Goal: Task Accomplishment & Management: Complete application form

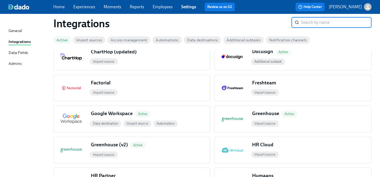
scroll to position [236, 0]
click at [310, 118] on div "Greenhouse Active" at bounding box center [310, 114] width 121 height 9
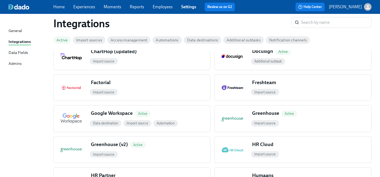
click at [86, 7] on link "Experiences" at bounding box center [84, 6] width 22 height 5
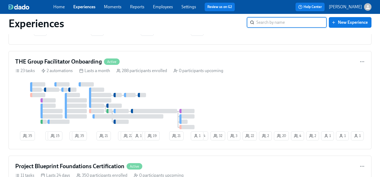
scroll to position [437, 0]
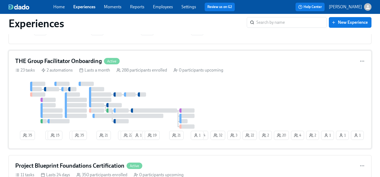
click at [198, 95] on div at bounding box center [112, 105] width 194 height 47
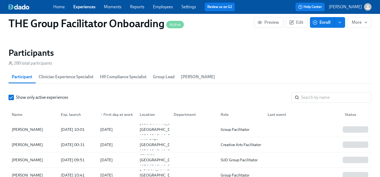
scroll to position [72, 0]
click at [333, 98] on input "search" at bounding box center [336, 97] width 70 height 11
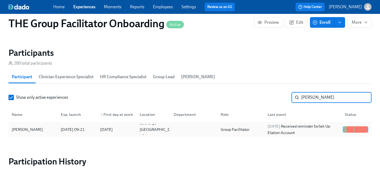
type input "[PERSON_NAME]"
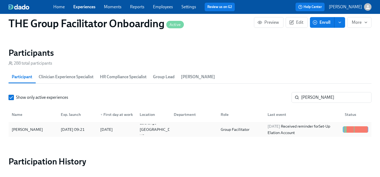
click at [17, 129] on div "[PERSON_NAME]" at bounding box center [27, 129] width 35 height 6
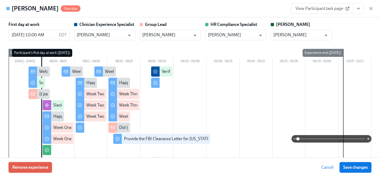
click at [41, 166] on span "Remove experience" at bounding box center [30, 166] width 36 height 5
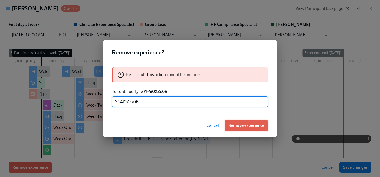
type input "Yf-4i0XZx0B"
drag, startPoint x: 245, startPoint y: 124, endPoint x: 232, endPoint y: 163, distance: 40.7
click at [245, 125] on span "Remove experience" at bounding box center [246, 125] width 36 height 5
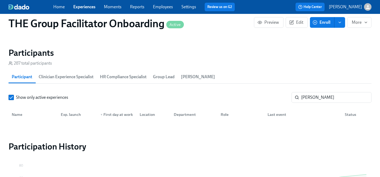
scroll to position [0, 8897]
click at [163, 6] on link "Employees" at bounding box center [163, 6] width 20 height 5
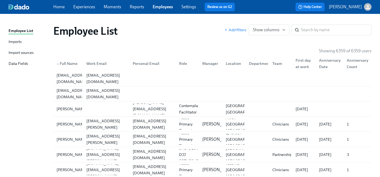
click at [188, 6] on link "Settings" at bounding box center [188, 6] width 15 height 5
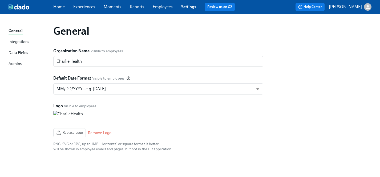
click at [18, 64] on div "Admins" at bounding box center [15, 63] width 13 height 7
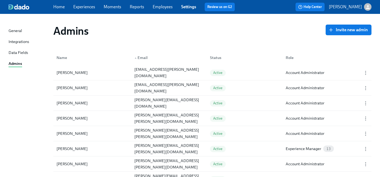
click at [85, 9] on link "Experiences" at bounding box center [84, 6] width 22 height 5
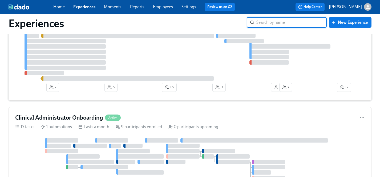
scroll to position [394, 0]
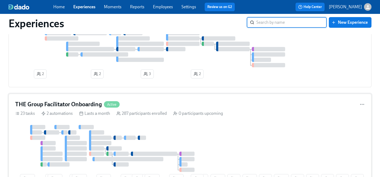
click at [193, 130] on div at bounding box center [112, 148] width 194 height 47
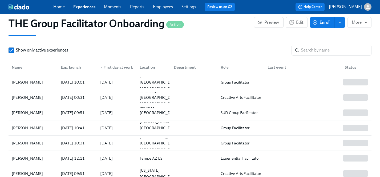
scroll to position [502, 0]
click at [323, 49] on input "search" at bounding box center [336, 49] width 70 height 11
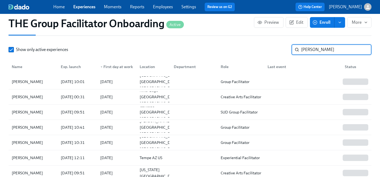
type input "[PERSON_NAME]"
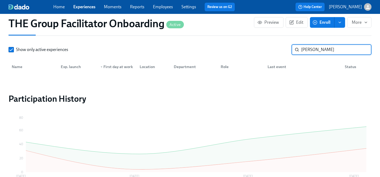
drag, startPoint x: 323, startPoint y: 48, endPoint x: 279, endPoint y: 49, distance: 44.0
click at [279, 49] on div "Show only active experiences [PERSON_NAME] ​" at bounding box center [190, 49] width 363 height 11
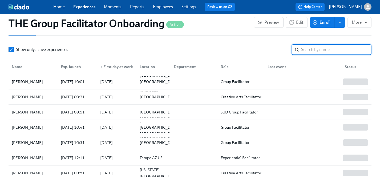
click at [322, 22] on span "Enroll" at bounding box center [322, 22] width 17 height 5
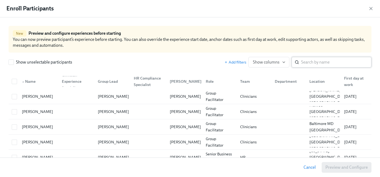
click at [309, 60] on input "search" at bounding box center [336, 62] width 70 height 11
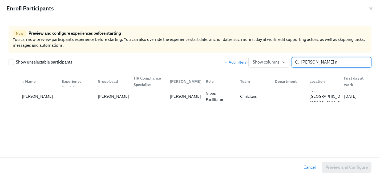
type input "[PERSON_NAME] n"
click at [14, 96] on input "checkbox" at bounding box center [14, 96] width 5 height 5
checkbox input "true"
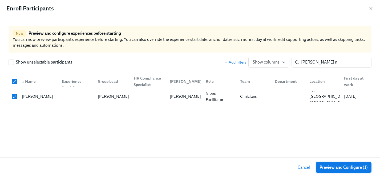
scroll to position [0, 8897]
click at [345, 164] on span "Preview and Configure (1)" at bounding box center [344, 166] width 48 height 5
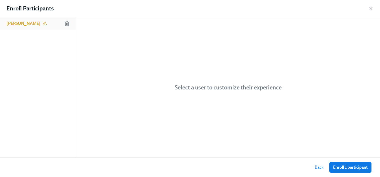
click at [27, 25] on h6 "[PERSON_NAME]" at bounding box center [23, 24] width 34 height 6
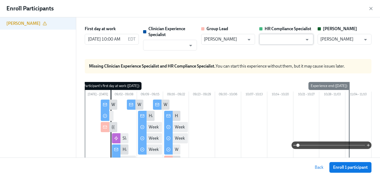
click at [273, 38] on input "text" at bounding box center [282, 39] width 41 height 11
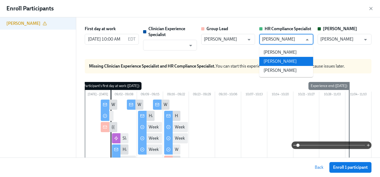
click at [277, 62] on li "[PERSON_NAME]" at bounding box center [286, 61] width 54 height 9
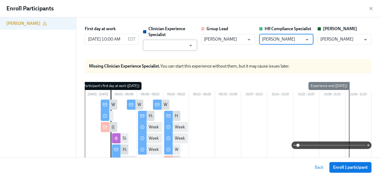
type input "[PERSON_NAME]"
click at [172, 46] on input "text" at bounding box center [166, 45] width 41 height 11
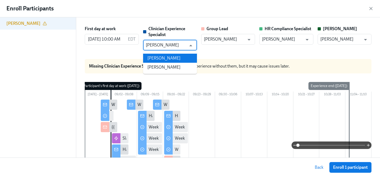
click at [179, 57] on li "[PERSON_NAME]" at bounding box center [170, 58] width 54 height 9
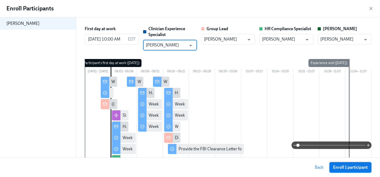
type input "[PERSON_NAME]"
click at [350, 165] on span "Enroll 1 participant" at bounding box center [350, 166] width 35 height 5
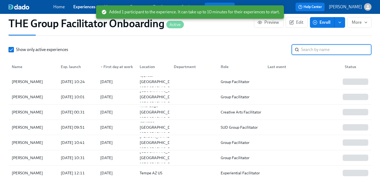
click at [315, 50] on input "search" at bounding box center [336, 49] width 70 height 11
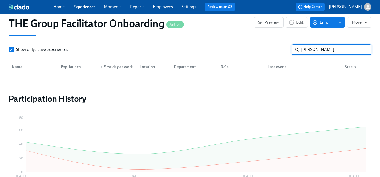
type input "[PERSON_NAME]"
click at [328, 20] on span "Enroll" at bounding box center [322, 22] width 17 height 5
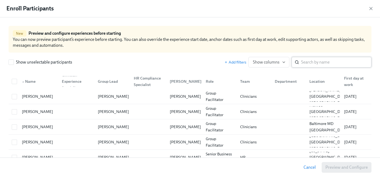
click at [317, 64] on input "search" at bounding box center [336, 62] width 70 height 11
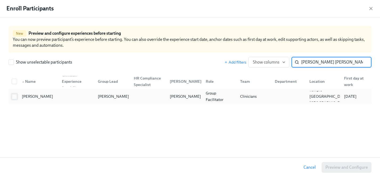
type input "[PERSON_NAME] [PERSON_NAME]"
click at [14, 96] on input "checkbox" at bounding box center [14, 96] width 5 height 5
checkbox input "true"
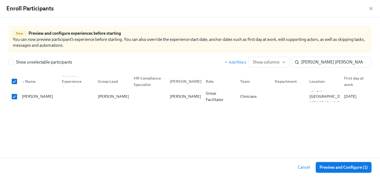
click at [335, 165] on span "Preview and Configure (1)" at bounding box center [344, 166] width 48 height 5
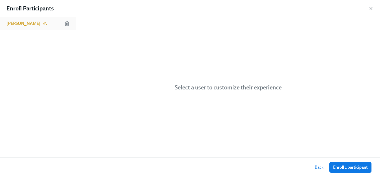
click at [26, 23] on h6 "[PERSON_NAME]" at bounding box center [23, 24] width 34 height 6
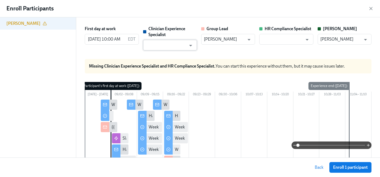
click at [180, 46] on input "text" at bounding box center [166, 45] width 41 height 11
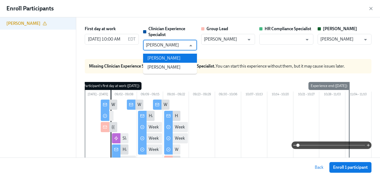
drag, startPoint x: 182, startPoint y: 58, endPoint x: 221, endPoint y: 51, distance: 39.7
click at [182, 58] on li "[PERSON_NAME]" at bounding box center [170, 58] width 54 height 9
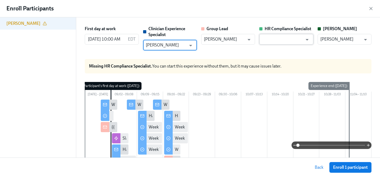
type input "[PERSON_NAME]"
click at [273, 39] on input "text" at bounding box center [282, 39] width 41 height 11
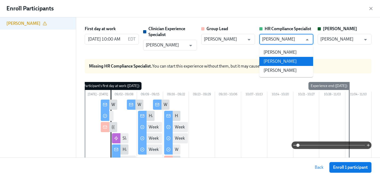
click at [283, 64] on li "[PERSON_NAME]" at bounding box center [286, 61] width 54 height 9
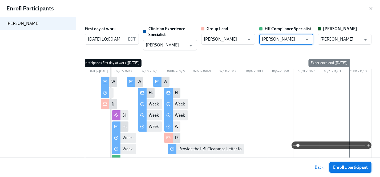
type input "[PERSON_NAME]"
click at [340, 166] on span "Enroll 1 participant" at bounding box center [350, 166] width 35 height 5
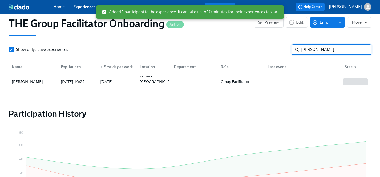
drag, startPoint x: 324, startPoint y: 49, endPoint x: 247, endPoint y: 49, distance: 76.8
click at [247, 49] on div "Show only active experiences [PERSON_NAME]" at bounding box center [190, 49] width 363 height 11
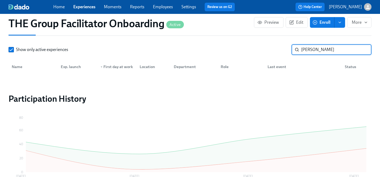
type input "[PERSON_NAME]"
click at [328, 22] on span "Enroll" at bounding box center [322, 22] width 17 height 5
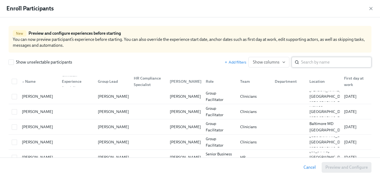
click at [302, 63] on input "search" at bounding box center [336, 62] width 70 height 11
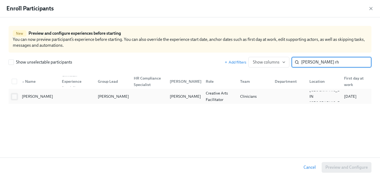
type input "[PERSON_NAME] rh"
click at [14, 95] on input "checkbox" at bounding box center [14, 96] width 5 height 5
checkbox input "true"
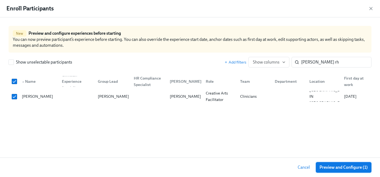
click at [345, 166] on span "Preview and Configure (1)" at bounding box center [344, 166] width 48 height 5
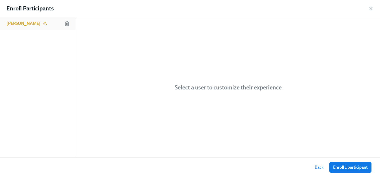
click at [22, 22] on h6 "[PERSON_NAME]" at bounding box center [23, 24] width 34 height 6
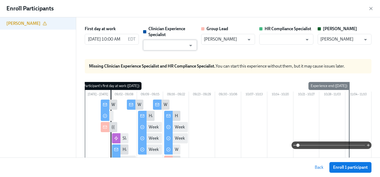
click at [171, 44] on input "text" at bounding box center [166, 45] width 41 height 11
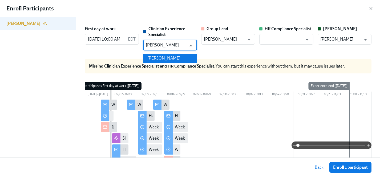
click at [170, 59] on li "[PERSON_NAME]" at bounding box center [170, 58] width 54 height 9
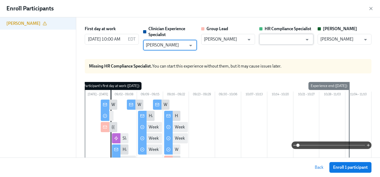
type input "[PERSON_NAME]"
click at [281, 40] on input "text" at bounding box center [282, 39] width 41 height 11
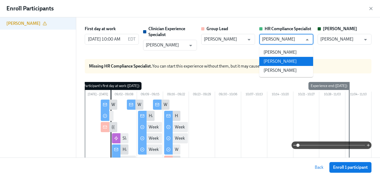
click at [286, 62] on li "[PERSON_NAME]" at bounding box center [286, 61] width 54 height 9
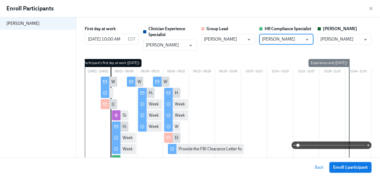
type input "[PERSON_NAME]"
click at [349, 166] on span "Enroll 1 participant" at bounding box center [350, 166] width 35 height 5
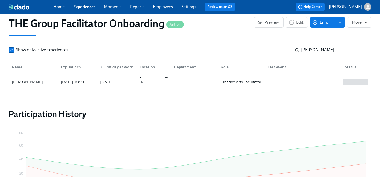
scroll to position [0, 8897]
click at [82, 5] on link "Experiences" at bounding box center [84, 6] width 22 height 5
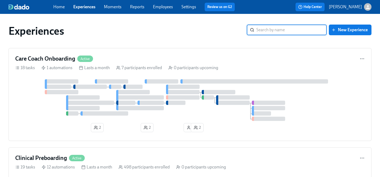
click at [91, 30] on div "Experiences" at bounding box center [128, 31] width 238 height 13
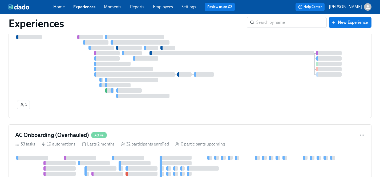
scroll to position [2671, 0]
click at [73, 90] on div at bounding box center [190, 61] width 350 height 74
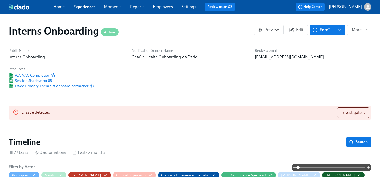
scroll to position [0, 82]
click at [159, 5] on link "Employees" at bounding box center [163, 6] width 20 height 5
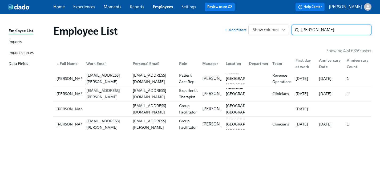
type input "tamara"
click at [84, 7] on link "Experiences" at bounding box center [84, 6] width 22 height 5
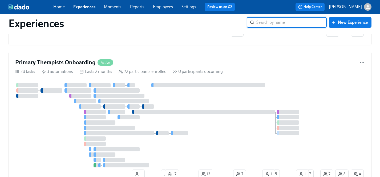
scroll to position [1541, 0]
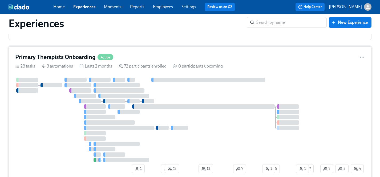
click at [54, 129] on div at bounding box center [167, 120] width 304 height 84
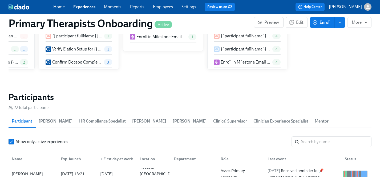
scroll to position [509, 0]
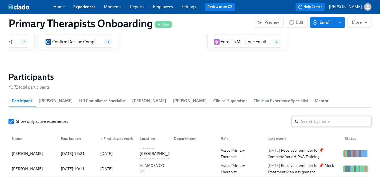
click at [314, 116] on input "search" at bounding box center [336, 121] width 70 height 11
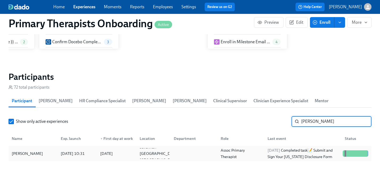
type input "molly"
click at [21, 150] on div "[PERSON_NAME]" at bounding box center [27, 153] width 35 height 6
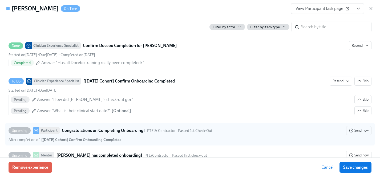
scroll to position [1365, 0]
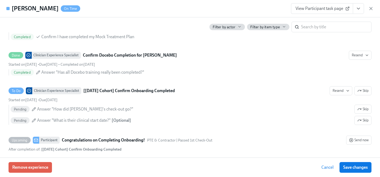
click at [357, 9] on icon "View task page" at bounding box center [358, 8] width 5 height 5
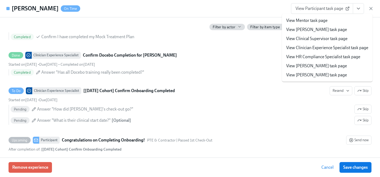
click at [308, 49] on link "View Clinician Experience Specialist task page" at bounding box center [327, 48] width 82 height 6
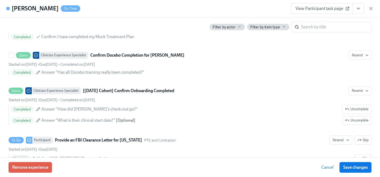
scroll to position [0, 6033]
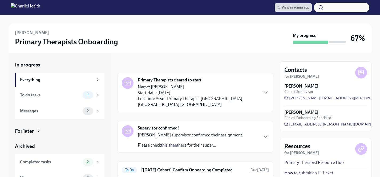
scroll to position [13, 0]
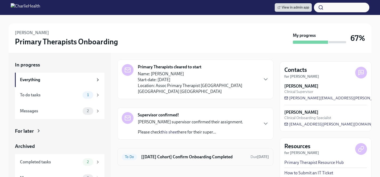
click at [184, 154] on h6 "[[DATE] Cohort] Confirm Onboarding Completed" at bounding box center [193, 157] width 105 height 6
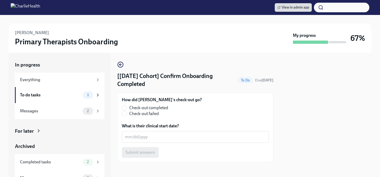
click at [160, 107] on span "Check-out completed" at bounding box center [148, 108] width 39 height 6
click at [127, 107] on input "Check-out completed" at bounding box center [124, 107] width 5 height 5
radio input "true"
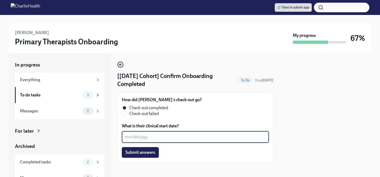
click at [160, 134] on textarea "What is their clinical start date?" at bounding box center [195, 137] width 141 height 6
type textarea "[DATE]"
click at [139, 154] on span "Submit answers" at bounding box center [141, 152] width 30 height 5
